Goal: Information Seeking & Learning: Find specific page/section

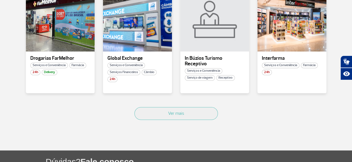
scroll to position [359, 0]
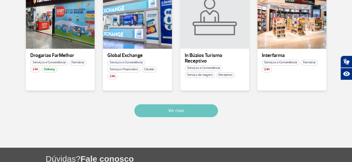
click at [183, 111] on button "Ver mais" at bounding box center [177, 110] width 84 height 13
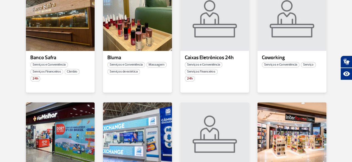
scroll to position [223, 0]
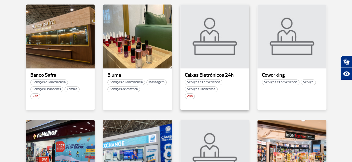
click at [204, 75] on p "Caixas Eletrônicos 24h" at bounding box center [215, 76] width 60 height 6
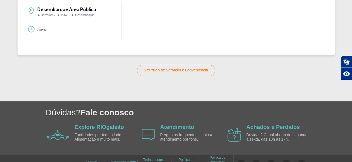
scroll to position [78, 0]
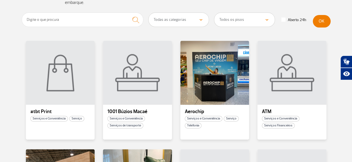
scroll to position [56, 0]
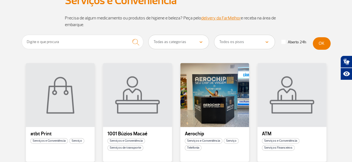
click at [201, 42] on select "Todas as categorias Conveniência Serviços Financeiros Farmácia Massagem Serviço…" at bounding box center [179, 42] width 60 height 14
select select "31"
click at [149, 35] on select "Todas as categorias Conveniência Serviços Financeiros Farmácia Massagem Serviço…" at bounding box center [179, 42] width 60 height 14
click at [321, 43] on button "OK" at bounding box center [322, 43] width 18 height 13
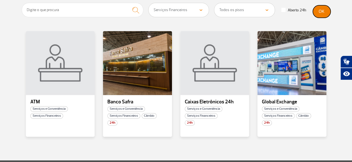
scroll to position [89, 0]
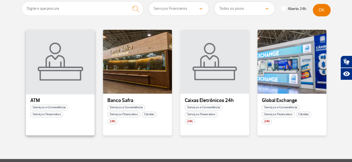
click at [56, 74] on div at bounding box center [60, 61] width 70 height 65
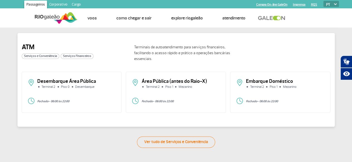
click at [136, 82] on div "Área Pública (antes do Raio-X) Terminal 2 Piso 1 Mezanino" at bounding box center [176, 86] width 89 height 14
click at [162, 99] on div "Fechado - 06:00 às 22:00" at bounding box center [176, 101] width 89 height 8
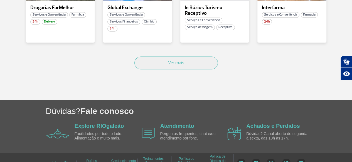
scroll to position [362, 0]
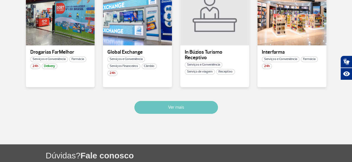
click at [179, 109] on button "Ver mais" at bounding box center [177, 107] width 84 height 13
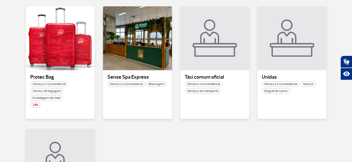
scroll to position [564, 0]
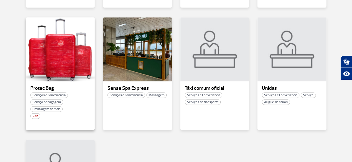
click at [50, 109] on span "Embalagem de mala" at bounding box center [46, 110] width 32 height 6
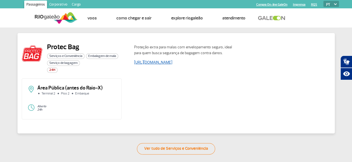
click at [154, 62] on link "[URL][DOMAIN_NAME]" at bounding box center [153, 62] width 38 height 5
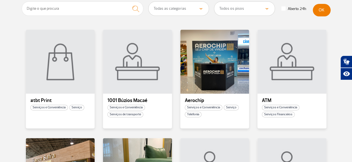
scroll to position [100, 0]
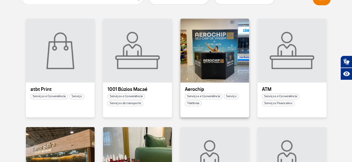
click at [195, 104] on span "Telefonia" at bounding box center [193, 104] width 17 height 6
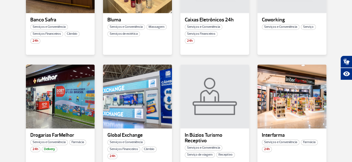
scroll to position [323, 0]
